Goal: Task Accomplishment & Management: Manage account settings

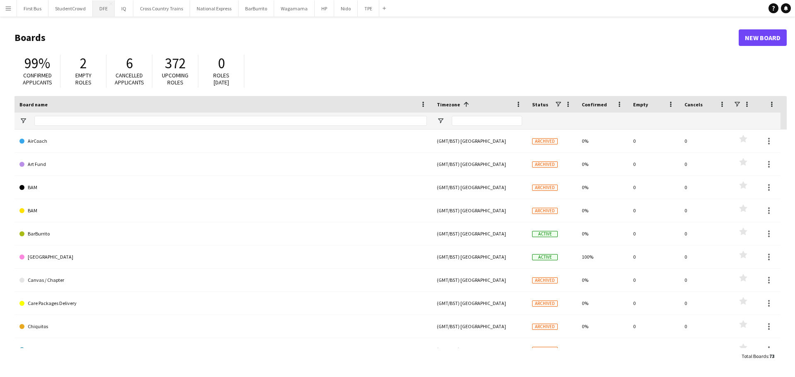
click at [99, 8] on button "DFE Close" at bounding box center [104, 8] width 22 height 16
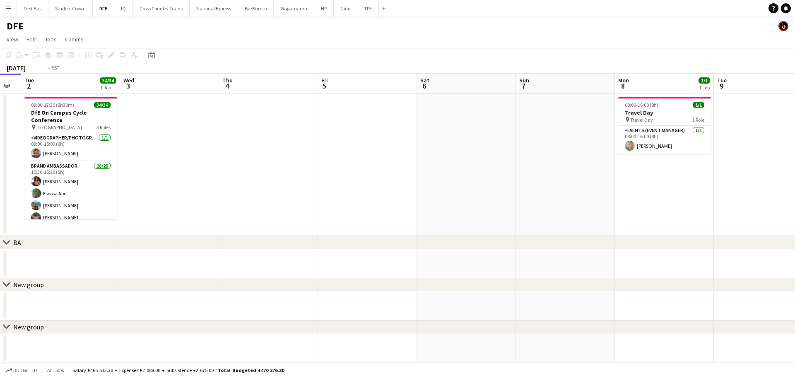
drag, startPoint x: 655, startPoint y: 152, endPoint x: -77, endPoint y: 154, distance: 732.3
click at [0, 154] on html "Menu Boards Boards Boards All jobs Status Workforce Workforce My Workforce Recr…" at bounding box center [397, 188] width 795 height 377
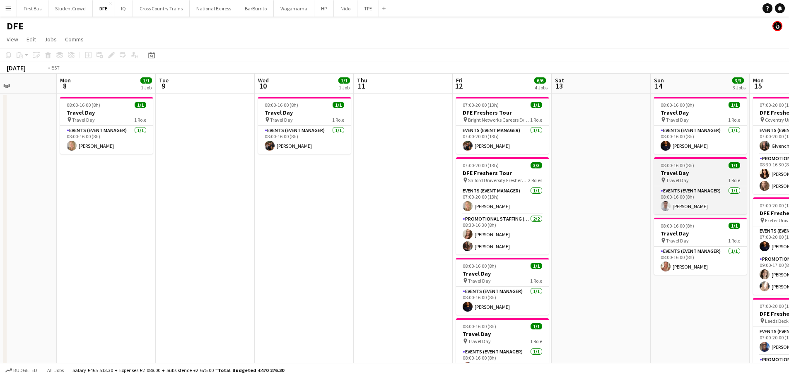
drag, startPoint x: 341, startPoint y: 180, endPoint x: 281, endPoint y: 183, distance: 60.1
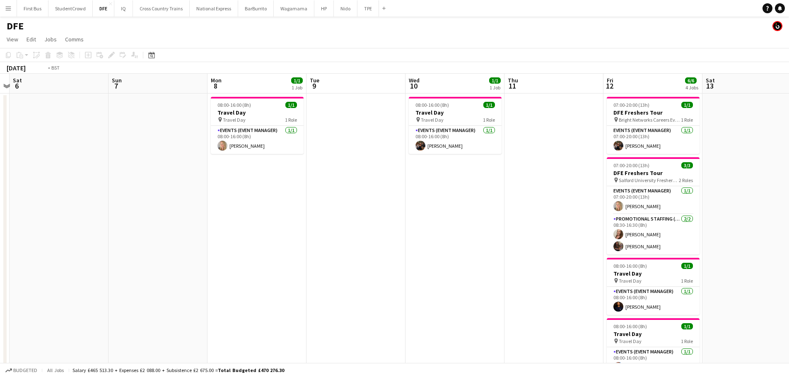
scroll to position [0, 239]
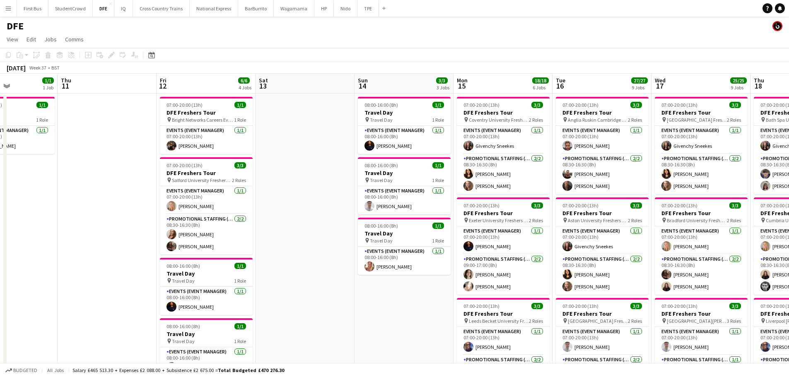
drag, startPoint x: 637, startPoint y: 172, endPoint x: 309, endPoint y: 170, distance: 328.5
click at [400, 118] on div "pin Travel Day 1 Role" at bounding box center [404, 119] width 93 height 7
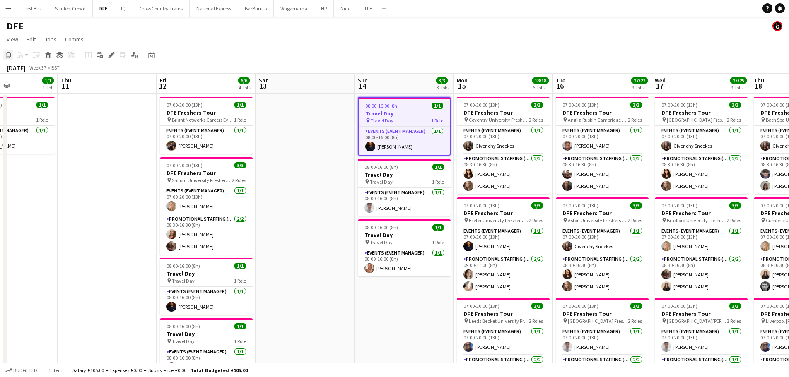
click at [9, 59] on div "Copy" at bounding box center [8, 55] width 10 height 10
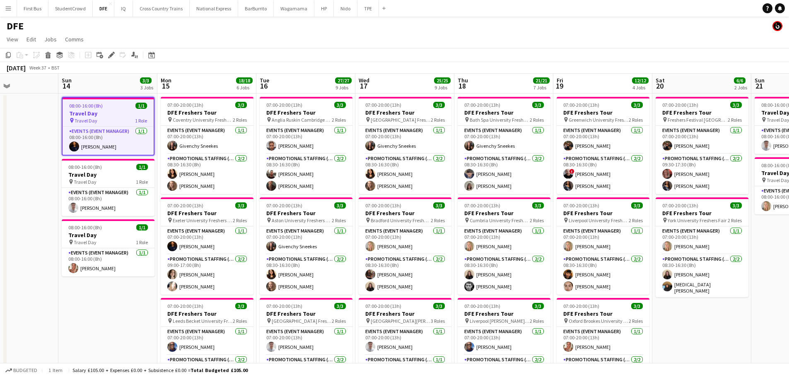
scroll to position [0, 212]
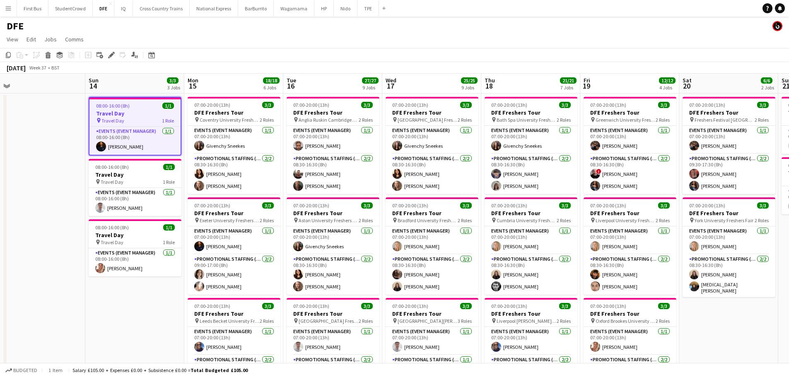
drag, startPoint x: 304, startPoint y: 152, endPoint x: 395, endPoint y: 146, distance: 90.5
click at [7, 56] on icon at bounding box center [8, 55] width 5 height 6
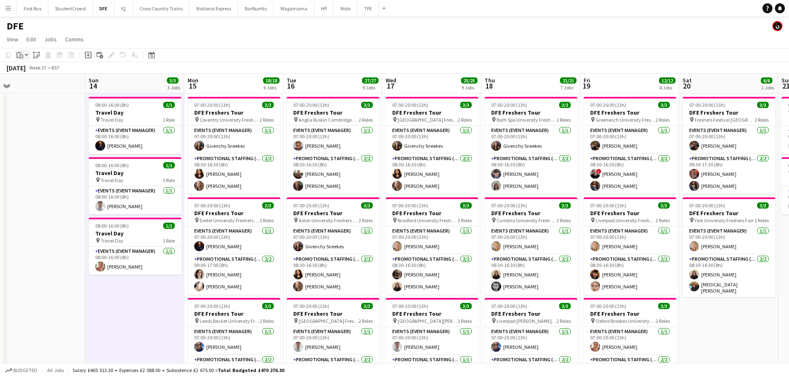
click at [21, 54] on icon "Paste" at bounding box center [20, 55] width 7 height 7
click at [42, 72] on link "Paste Ctrl+V" at bounding box center [61, 70] width 78 height 7
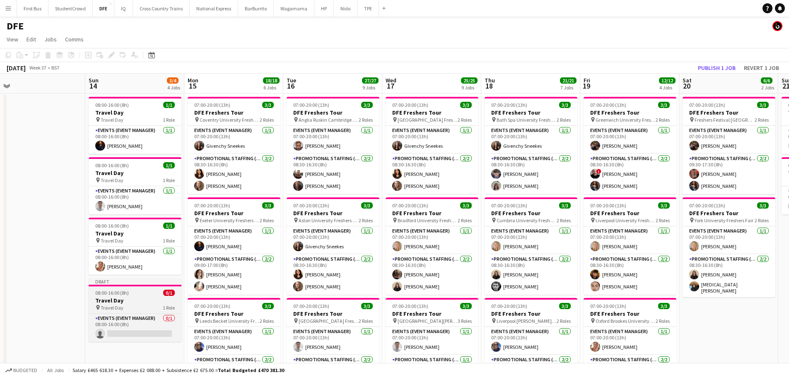
click at [128, 294] on span "08:00-16:00 (8h)" at bounding box center [112, 293] width 34 height 6
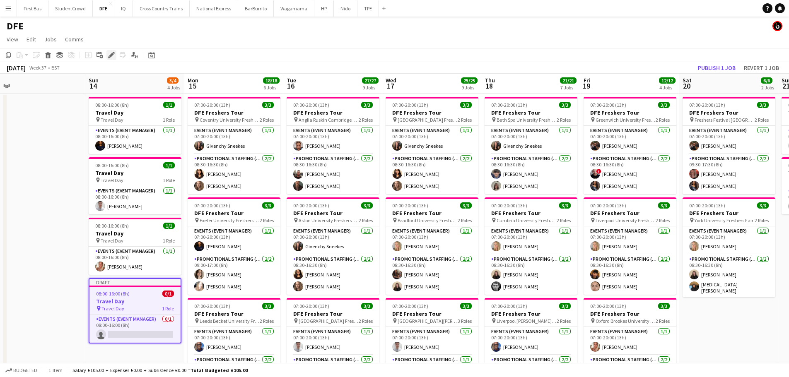
click at [109, 56] on icon "Edit" at bounding box center [111, 55] width 7 height 7
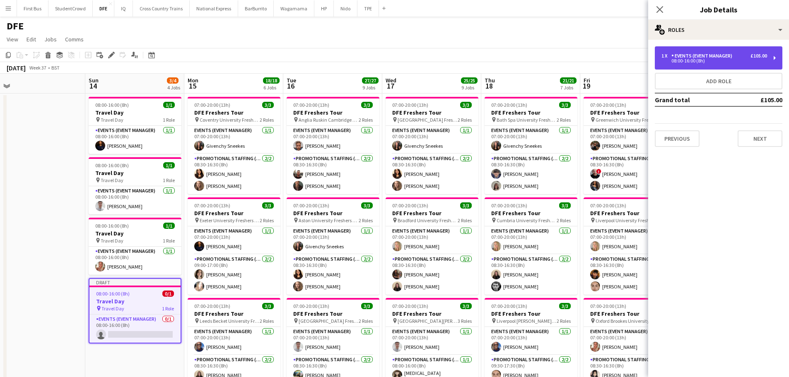
click at [745, 61] on div "08:00-16:00 (8h)" at bounding box center [714, 61] width 106 height 4
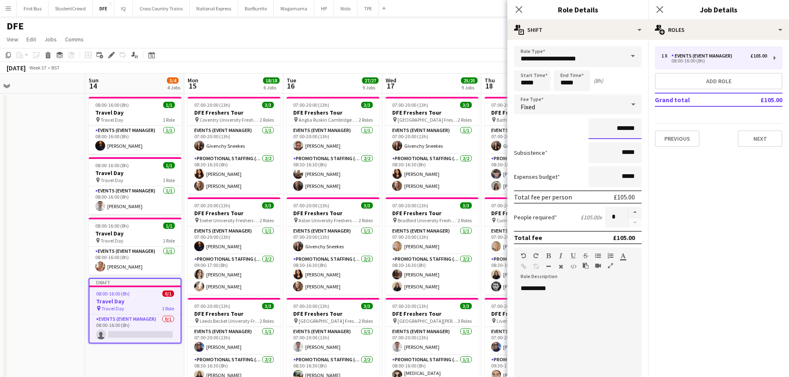
click at [618, 131] on input "*******" at bounding box center [615, 128] width 53 height 21
type input "****"
click at [544, 140] on form "**********" at bounding box center [577, 283] width 141 height 474
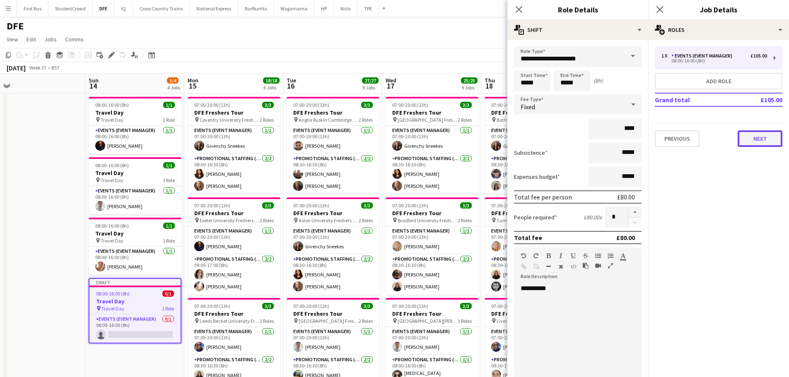
click at [757, 140] on button "Next" at bounding box center [760, 138] width 45 height 17
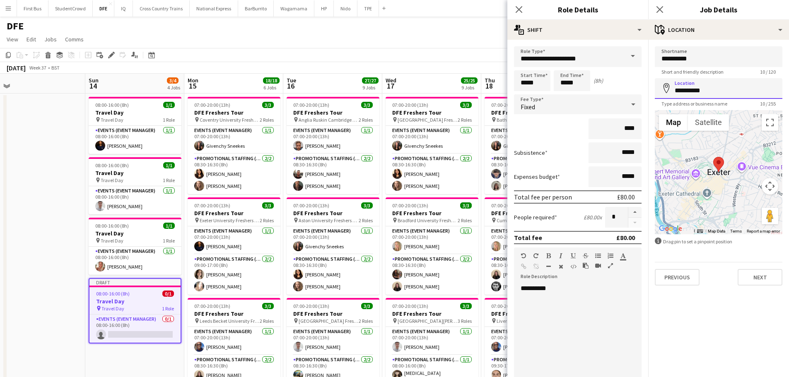
click at [724, 93] on input "**********" at bounding box center [719, 88] width 128 height 21
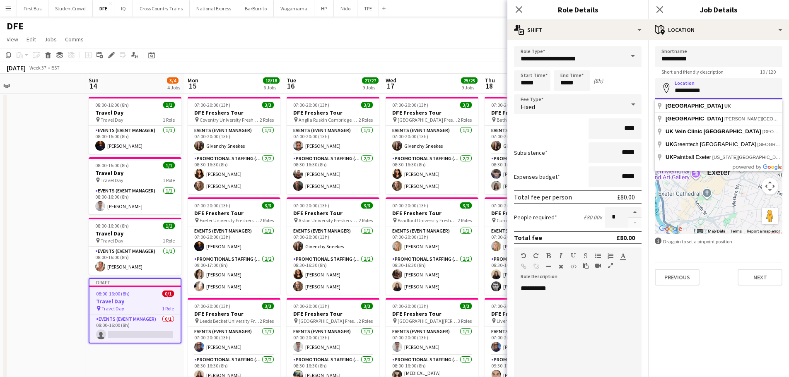
click at [724, 93] on input "**********" at bounding box center [719, 88] width 128 height 21
type input "**********"
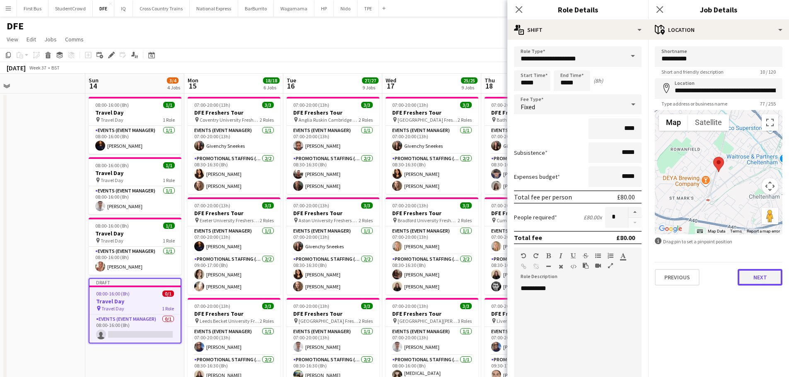
click at [768, 278] on button "Next" at bounding box center [760, 277] width 45 height 17
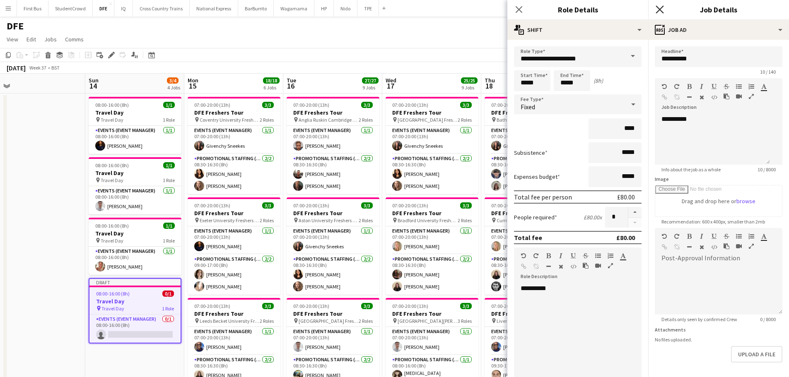
click at [659, 7] on icon "Close pop-in" at bounding box center [660, 9] width 8 height 8
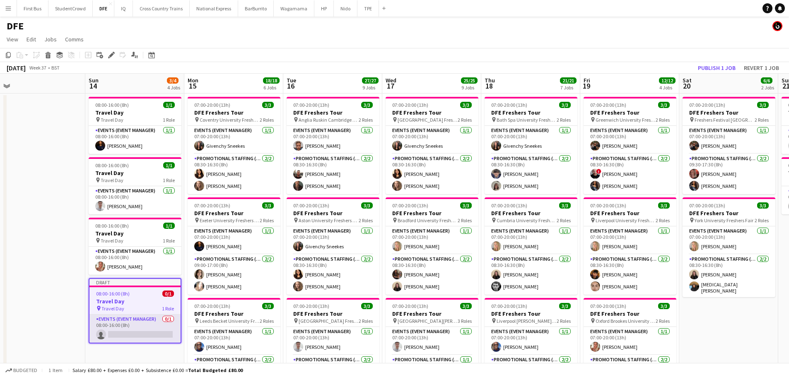
click at [147, 335] on app-card-role "Events (Event Manager) 0/1 08:00-16:00 (8h) single-neutral-actions" at bounding box center [134, 329] width 91 height 28
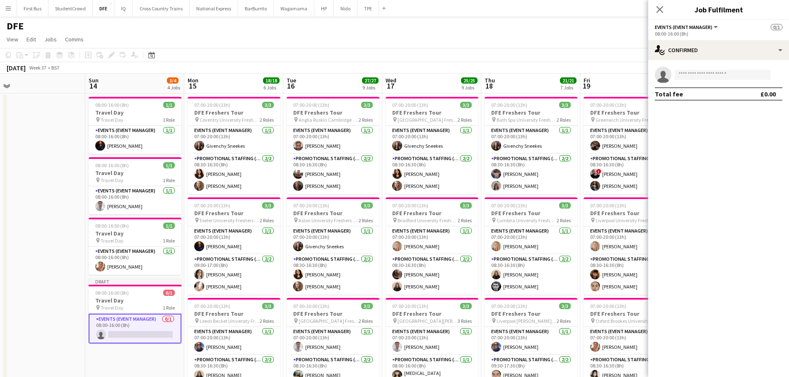
drag, startPoint x: 690, startPoint y: 66, endPoint x: 694, endPoint y: 73, distance: 8.2
click at [692, 68] on div "single-neutral-actions Total fee £0.00" at bounding box center [718, 83] width 141 height 47
click at [694, 74] on input at bounding box center [723, 75] width 96 height 10
type input "*****"
click at [707, 92] on span "[EMAIL_ADDRESS][DOMAIN_NAME]" at bounding box center [722, 93] width 83 height 7
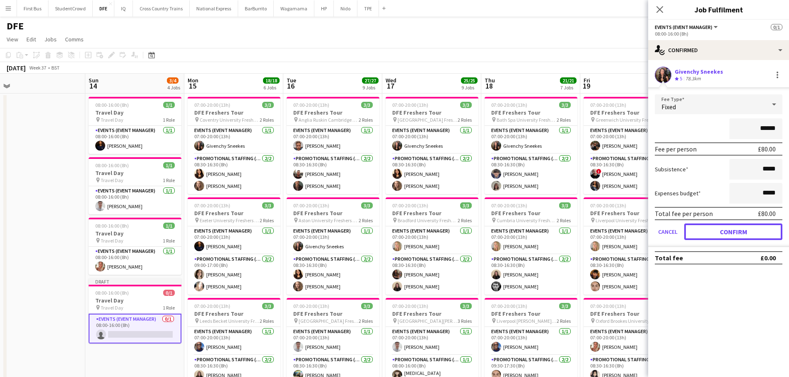
click at [723, 230] on button "Confirm" at bounding box center [733, 232] width 98 height 17
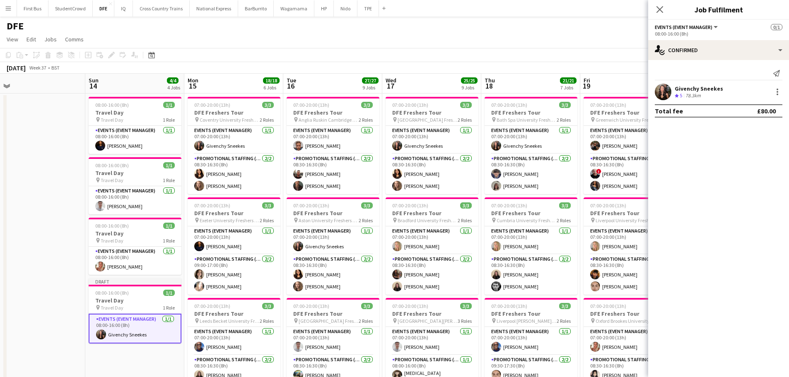
click at [659, 2] on div "Close pop-in" at bounding box center [659, 9] width 23 height 19
click at [661, 10] on icon "Close pop-in" at bounding box center [660, 9] width 8 height 8
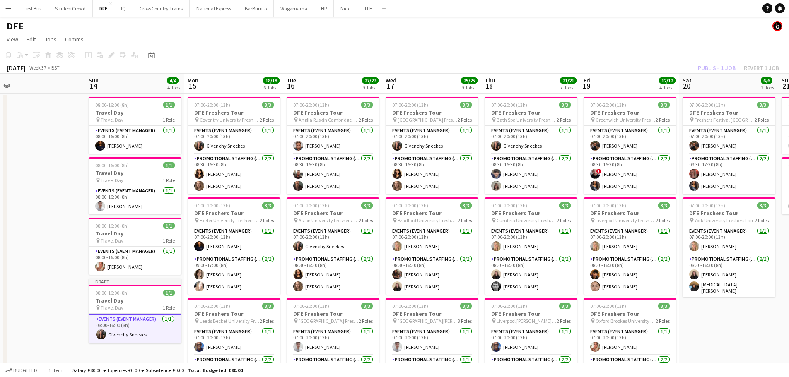
click at [640, 31] on div "DFE" at bounding box center [394, 25] width 789 height 16
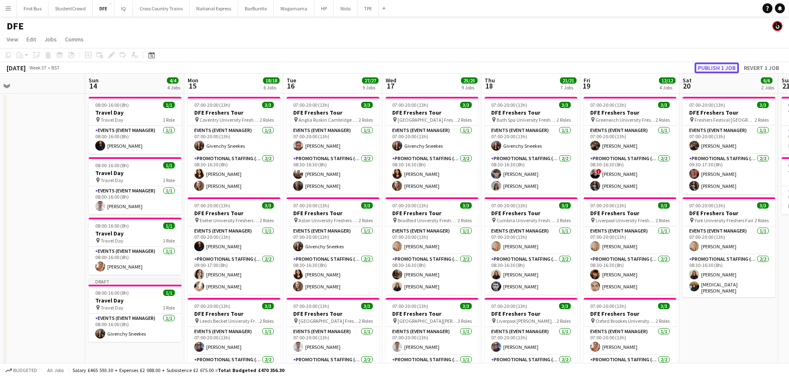
click at [712, 68] on button "Publish 1 job" at bounding box center [717, 68] width 44 height 11
